Goal: Information Seeking & Learning: Check status

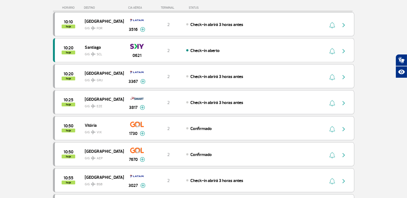
scroll to position [326, 0]
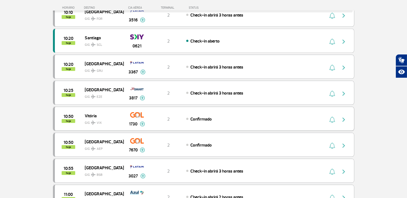
click at [142, 122] on img at bounding box center [142, 124] width 5 height 5
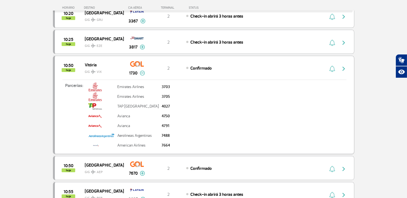
scroll to position [380, 0]
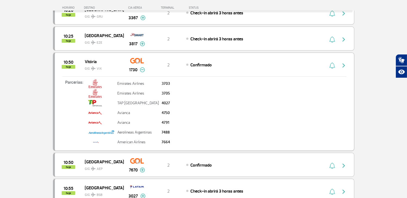
click at [336, 61] on button "button" at bounding box center [332, 65] width 8 height 9
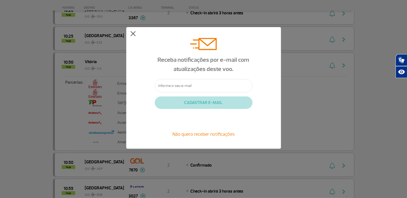
click at [131, 34] on div "Receba notificações por e-mail com atualizações deste voo. CADASTRAR E-MAIL Não…" at bounding box center [203, 88] width 155 height 122
click at [135, 34] on button at bounding box center [132, 33] width 5 height 5
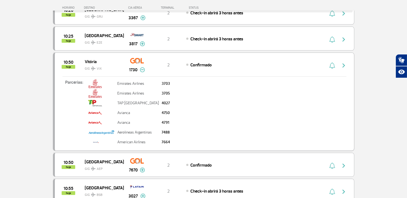
click at [172, 68] on div "10:50 hoje Vitória GIG VIX 1730 2 Confirmado Parcerias: Emirates Airlines 3703 …" at bounding box center [203, 102] width 301 height 99
click at [75, 62] on div "10:50 hoje" at bounding box center [70, 65] width 30 height 8
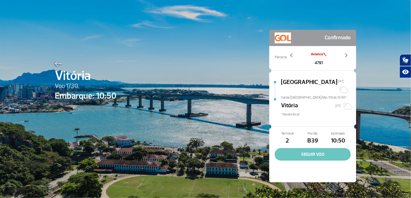
click at [300, 148] on button "SEGUIR VOO" at bounding box center [313, 154] width 76 height 12
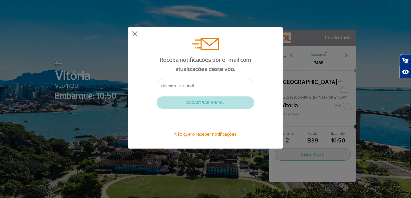
click at [136, 35] on button at bounding box center [134, 33] width 5 height 5
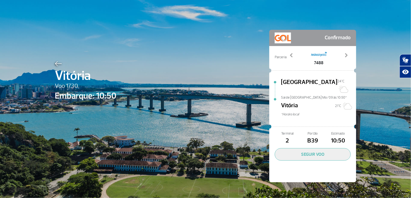
click at [308, 137] on span "B39" at bounding box center [312, 141] width 25 height 9
click at [335, 137] on span "10:50" at bounding box center [337, 141] width 25 height 9
click at [298, 131] on div "Terminal 2 Portão B39 Estimado 10:50" at bounding box center [313, 138] width 76 height 14
drag, startPoint x: 298, startPoint y: 130, endPoint x: 294, endPoint y: 124, distance: 6.8
click at [294, 124] on div at bounding box center [312, 127] width 83 height 10
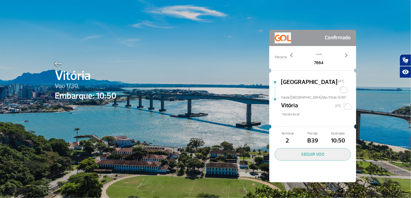
click at [274, 83] on div at bounding box center [275, 82] width 2 height 2
click at [362, 53] on div "Vitória Voo 1730 Embarque: 10:50 Confirmado Parceria: 3703 3705 4027 4750 4791 …" at bounding box center [205, 99] width 411 height 198
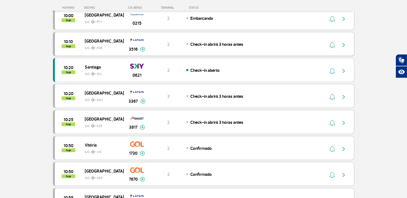
scroll to position [326, 0]
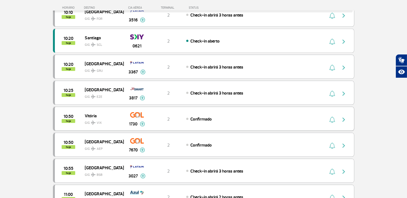
click at [141, 122] on img at bounding box center [142, 124] width 5 height 5
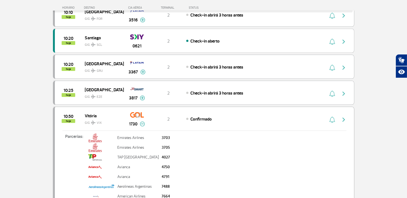
click at [141, 122] on img at bounding box center [142, 124] width 5 height 5
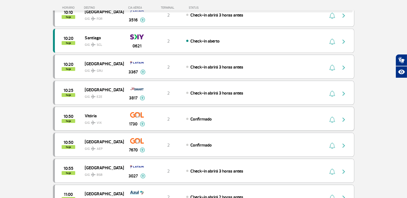
click at [117, 118] on span "GIG VIX" at bounding box center [102, 122] width 35 height 8
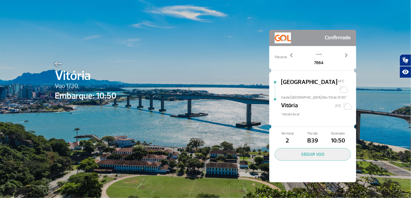
click at [262, 80] on div "Vitória Voo 1730 Embarque: 10:50 Confirmado Parceria: 3703 3705 4027 4750 4791 …" at bounding box center [205, 98] width 309 height 196
click at [291, 65] on link "Previous" at bounding box center [292, 60] width 10 height 14
click at [289, 54] on span at bounding box center [291, 55] width 5 height 5
click at [329, 138] on span "10:50" at bounding box center [337, 141] width 25 height 9
click at [338, 137] on span "10:50" at bounding box center [337, 141] width 25 height 9
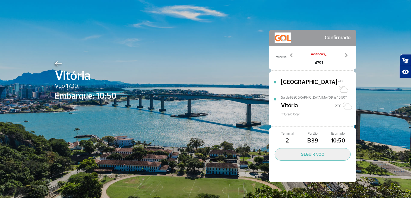
click at [332, 122] on div at bounding box center [312, 127] width 83 height 10
click at [290, 131] on span "Terminal" at bounding box center [287, 133] width 25 height 5
click at [281, 131] on span "Terminal" at bounding box center [287, 133] width 25 height 5
click at [100, 98] on span "Embarque: 10:50" at bounding box center [86, 96] width 62 height 13
click at [55, 64] on img at bounding box center [58, 63] width 7 height 5
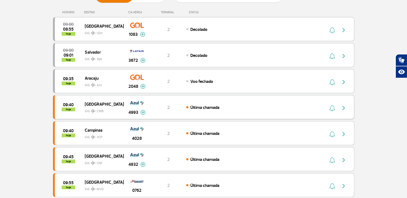
scroll to position [81, 0]
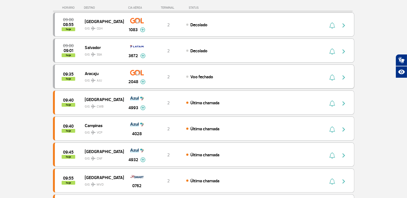
drag, startPoint x: 189, startPoint y: 74, endPoint x: 170, endPoint y: 78, distance: 19.9
click at [183, 75] on div "09:35 hoje Aracaju GIG AJU 2048 2 Voo fechado Parcerias: Azul Linhas Aéreas 307…" at bounding box center [203, 77] width 301 height 24
click at [165, 74] on div "2" at bounding box center [168, 77] width 36 height 6
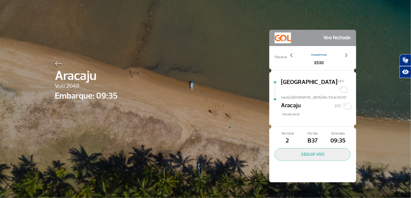
click at [55, 62] on img at bounding box center [58, 63] width 7 height 5
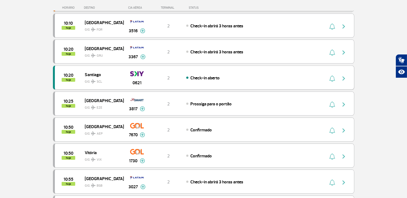
scroll to position [299, 0]
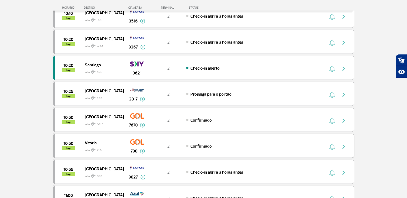
click at [113, 140] on span "Vitória" at bounding box center [102, 143] width 35 height 7
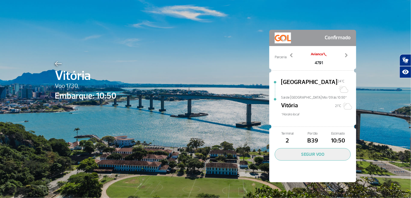
click at [235, 96] on div "Vitória Voo 1730 Embarque: 10:50 Confirmado Parceria: 3703 3705 4027 4750 4791 …" at bounding box center [205, 98] width 309 height 196
click at [56, 65] on img at bounding box center [58, 63] width 7 height 5
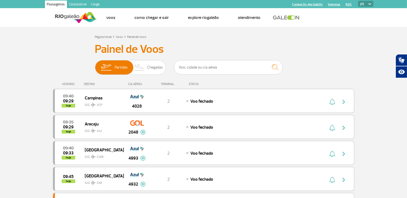
click at [304, 65] on div "Partidas Chegadas" at bounding box center [203, 68] width 217 height 16
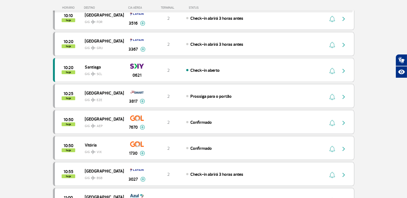
scroll to position [271, 0]
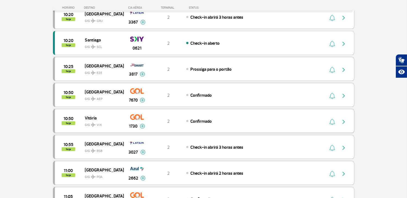
click at [164, 119] on div "2" at bounding box center [168, 121] width 36 height 6
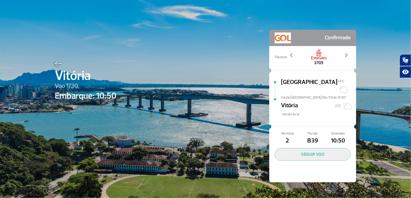
click at [102, 96] on span "Embarque: 10:50" at bounding box center [86, 96] width 62 height 13
click at [107, 97] on span "Embarque: 10:50" at bounding box center [86, 96] width 62 height 13
click at [113, 98] on span "Embarque: 10:50" at bounding box center [86, 96] width 62 height 13
click at [56, 64] on img at bounding box center [58, 63] width 7 height 5
